Goal: Check status: Check status

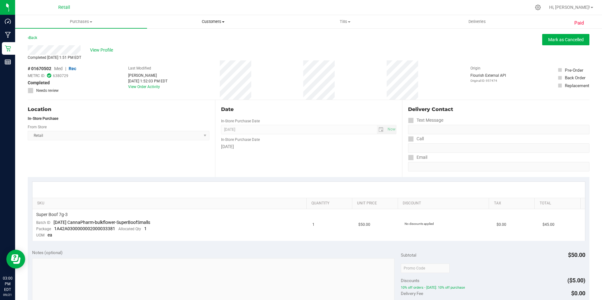
click at [218, 25] on uib-tab-heading "Customers All customers Add a new customer All physicians" at bounding box center [212, 21] width 131 height 13
click at [187, 37] on span "All customers" at bounding box center [169, 37] width 45 height 5
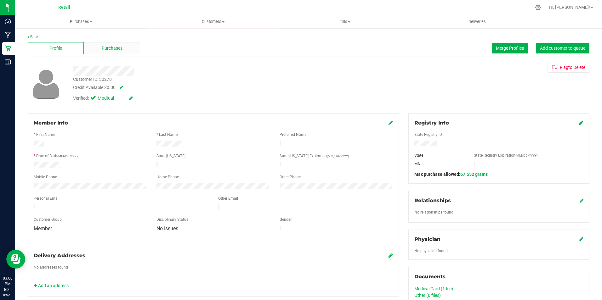
click at [113, 45] on span "Purchases" at bounding box center [112, 48] width 21 height 7
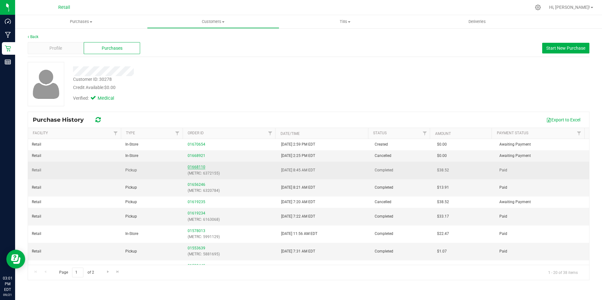
click at [197, 166] on link "01668110" at bounding box center [197, 167] width 18 height 4
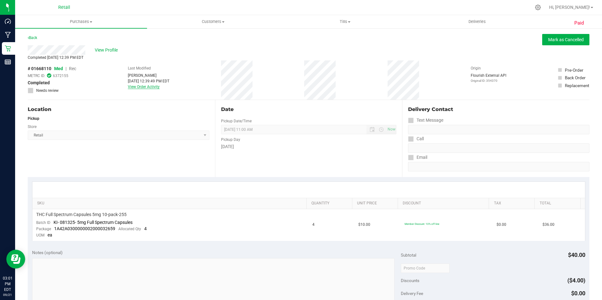
click at [149, 87] on link "View Order Activity" at bounding box center [144, 87] width 32 height 4
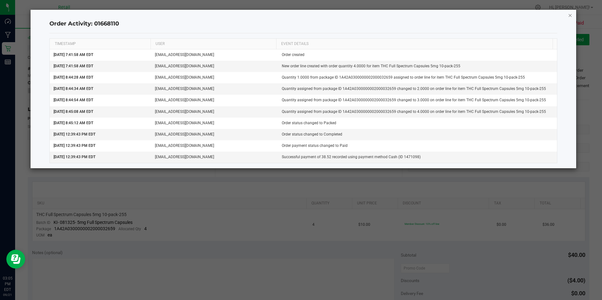
click at [572, 17] on icon "button" at bounding box center [570, 15] width 4 height 8
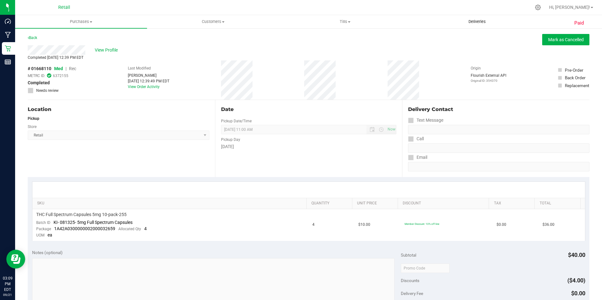
click at [481, 18] on uib-tab-heading "Deliveries" at bounding box center [477, 21] width 131 height 13
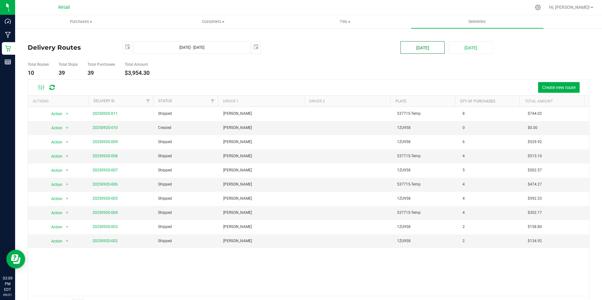
click at [430, 49] on button "[DATE]" at bounding box center [423, 47] width 44 height 13
type input "[DATE] - [DATE]"
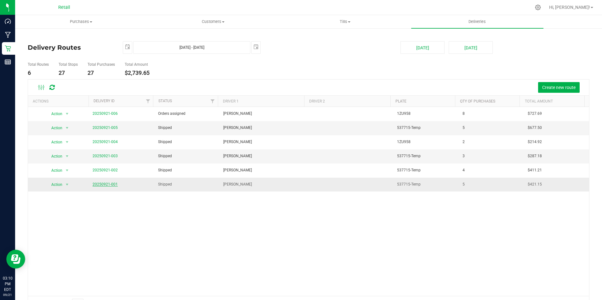
click at [100, 183] on link "20250921-001" at bounding box center [105, 184] width 25 height 4
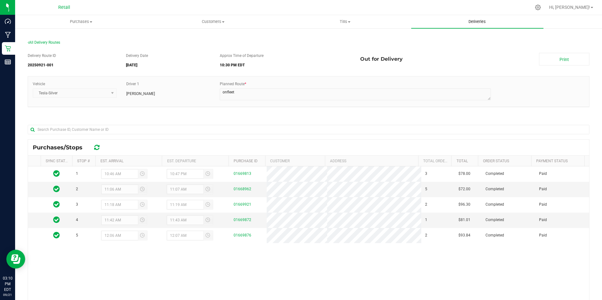
click at [480, 17] on uib-tab-heading "Deliveries" at bounding box center [477, 21] width 132 height 13
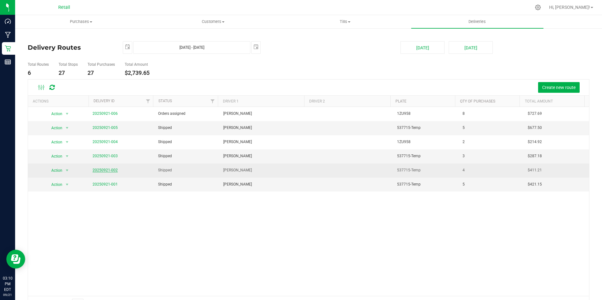
click at [114, 172] on link "20250921-002" at bounding box center [105, 170] width 25 height 4
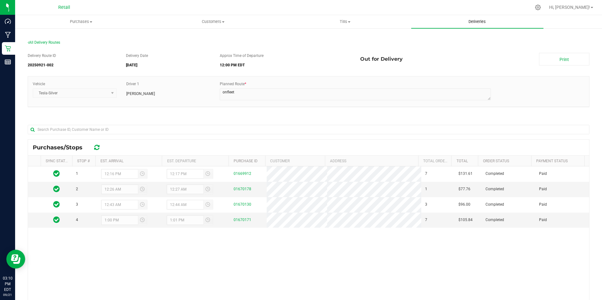
click at [477, 23] on span "Deliveries" at bounding box center [477, 22] width 34 height 6
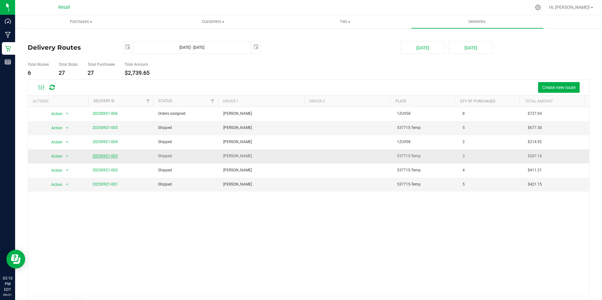
click at [109, 156] on link "20250921-003" at bounding box center [105, 156] width 25 height 4
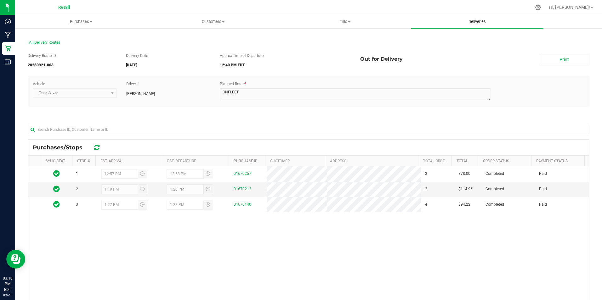
click at [477, 23] on span "Deliveries" at bounding box center [477, 22] width 34 height 6
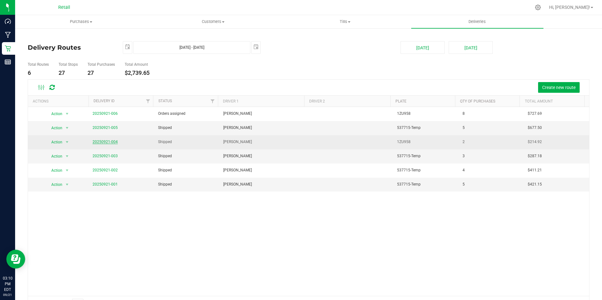
click at [107, 142] on link "20250921-004" at bounding box center [105, 142] width 25 height 4
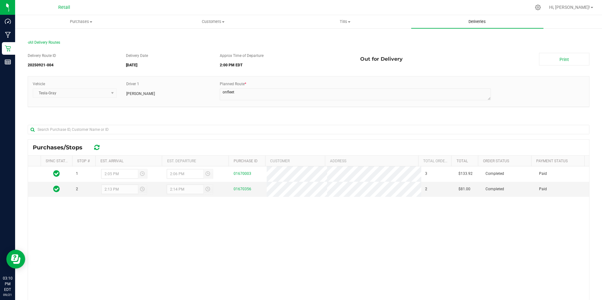
click at [480, 22] on span "Deliveries" at bounding box center [477, 22] width 34 height 6
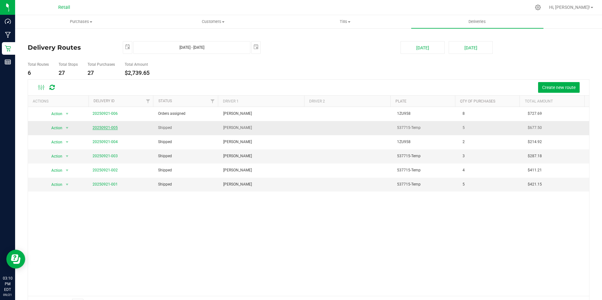
click at [100, 127] on link "20250921-005" at bounding box center [105, 128] width 25 height 4
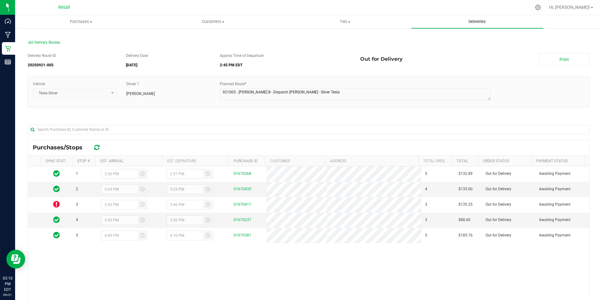
click at [476, 22] on span "Deliveries" at bounding box center [477, 22] width 34 height 6
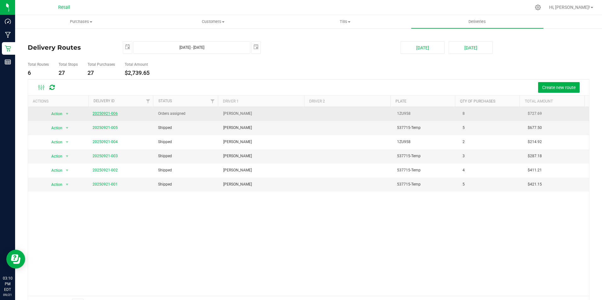
click at [105, 114] on link "20250921-006" at bounding box center [105, 114] width 25 height 4
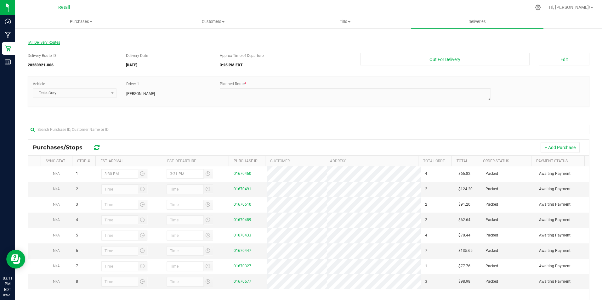
click at [41, 44] on span "All Delivery Routes" at bounding box center [44, 42] width 32 height 4
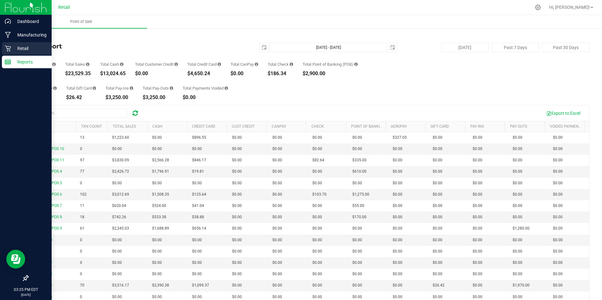
click at [12, 53] on div "Retail" at bounding box center [27, 48] width 50 height 13
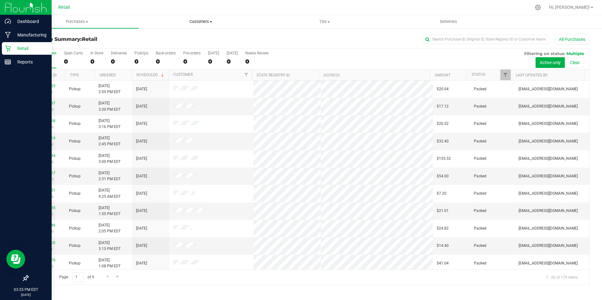
click at [199, 23] on span "Customers" at bounding box center [200, 22] width 123 height 6
click at [165, 37] on span "All customers" at bounding box center [161, 37] width 45 height 5
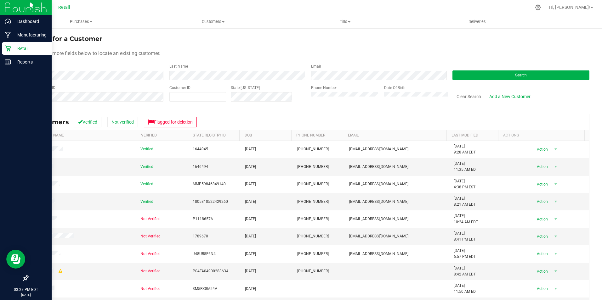
click at [120, 65] on div "First Name" at bounding box center [96, 72] width 137 height 17
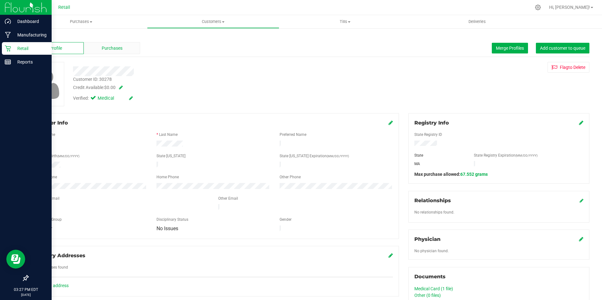
click at [111, 43] on div "Purchases" at bounding box center [112, 48] width 56 height 12
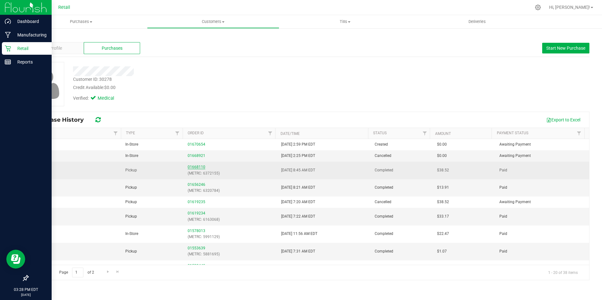
click at [197, 168] on link "01668110" at bounding box center [197, 167] width 18 height 4
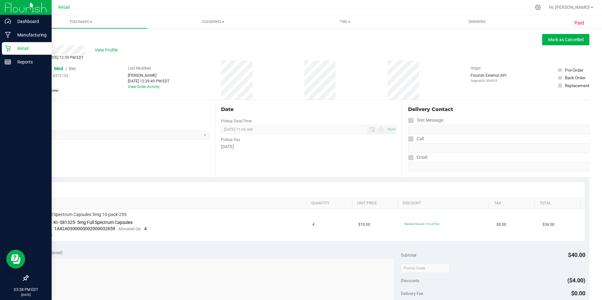
click at [152, 83] on div "[DATE] 12:39:49 PM EDT" at bounding box center [149, 81] width 42 height 6
click at [151, 87] on link "View Order Activity" at bounding box center [144, 87] width 32 height 4
